Goal: Information Seeking & Learning: Learn about a topic

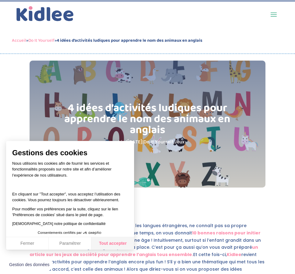
click at [106, 241] on button "Tout accepter" at bounding box center [112, 243] width 43 height 13
checkbox input "true"
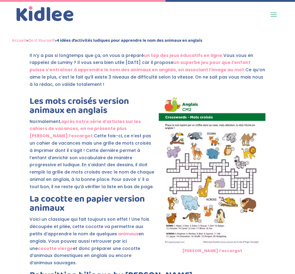
scroll to position [426, 0]
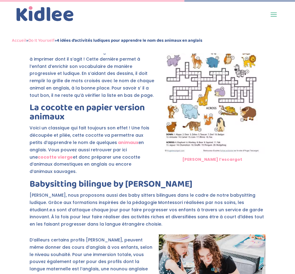
click at [96, 48] on link "après notre série d’articles sur les cahiers de vacances, on ne présente plus […" at bounding box center [85, 37] width 111 height 21
click at [182, 106] on img at bounding box center [212, 78] width 107 height 151
click at [211, 162] on link "[PERSON_NAME] l’escargot" at bounding box center [212, 160] width 60 height 6
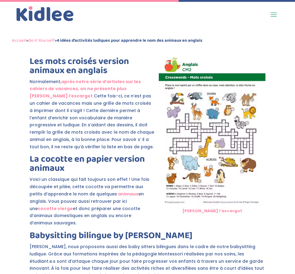
scroll to position [365, 0]
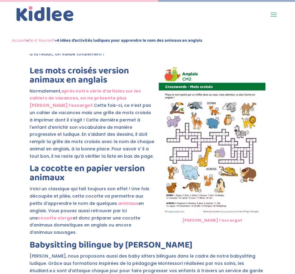
click at [120, 42] on link "un superbe jeu pour que l’enfant puisse s’entraîner à apprendre le nom des anim…" at bounding box center [140, 35] width 221 height 13
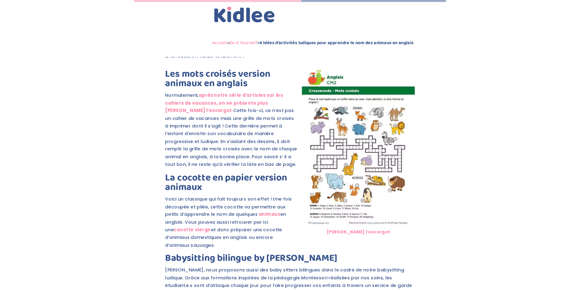
scroll to position [410, 0]
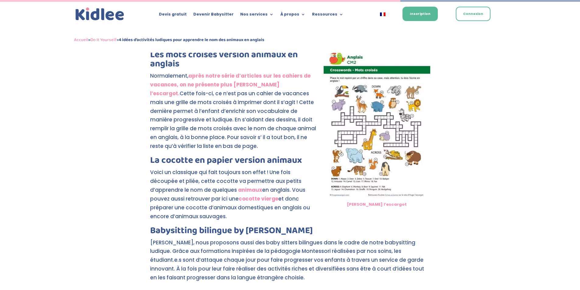
click at [238, 190] on link "animaux" at bounding box center [250, 189] width 24 height 7
click at [239, 199] on link "cocotte vierge" at bounding box center [259, 198] width 40 height 7
click at [239, 202] on link "cocotte vierge" at bounding box center [259, 198] width 40 height 7
